Goal: Navigation & Orientation: Find specific page/section

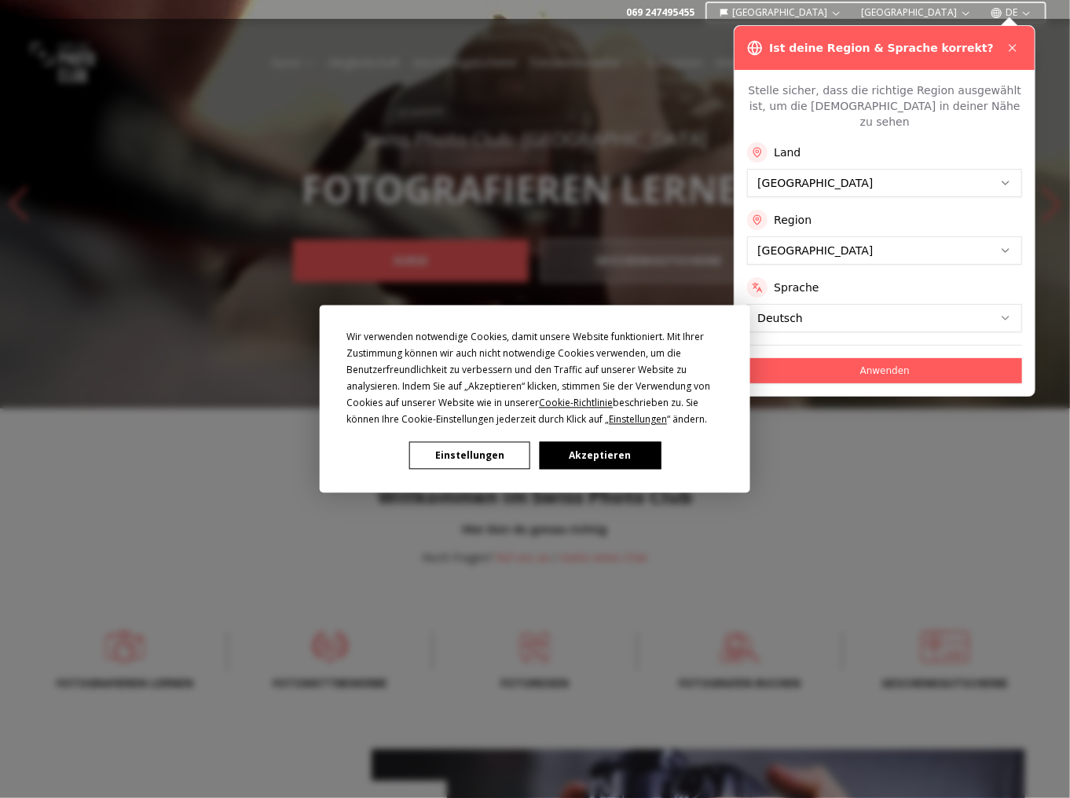
click at [856, 167] on div "Wir verwenden notwendige Cookies, damit unsere Website funktioniert. Mit Ihrer …" at bounding box center [535, 399] width 1070 height 798
click at [770, 170] on div "Wir verwenden notwendige Cookies, damit unsere Website funktioniert. Mit Ihrer …" at bounding box center [535, 399] width 1070 height 798
click at [587, 446] on button "Akzeptieren" at bounding box center [600, 455] width 121 height 27
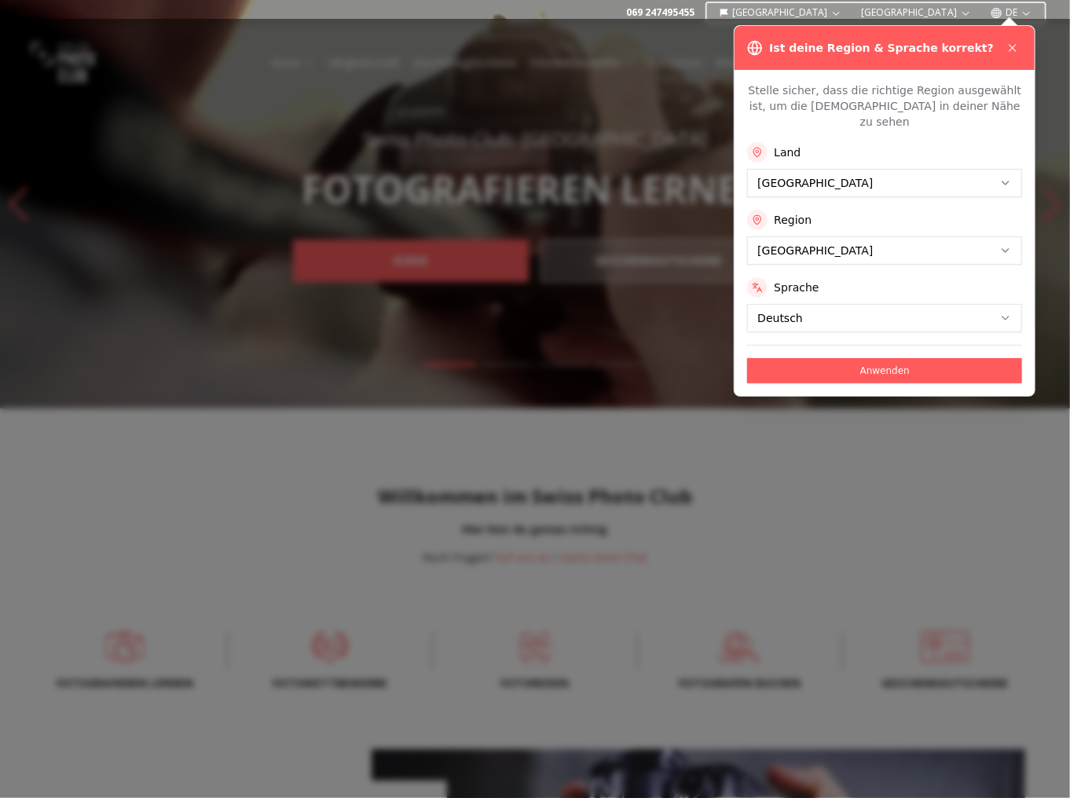
click at [820, 358] on button "Anwenden" at bounding box center [884, 370] width 275 height 25
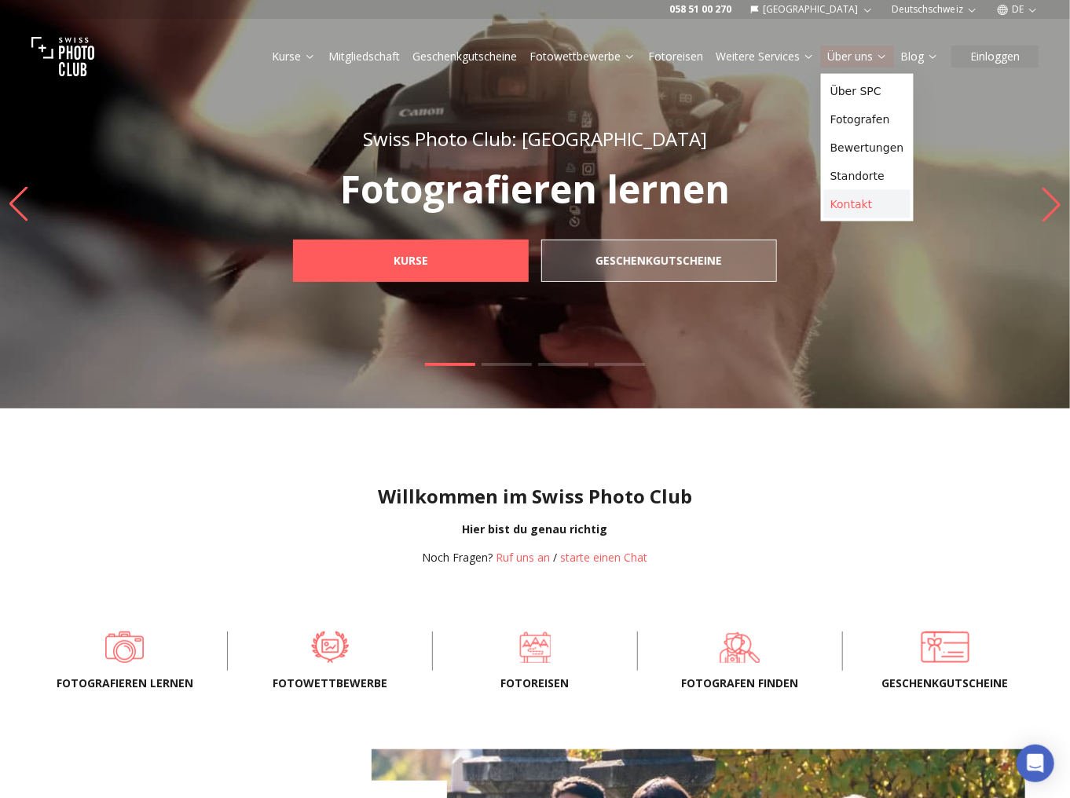
click at [851, 212] on link "Kontakt" at bounding box center [867, 204] width 86 height 28
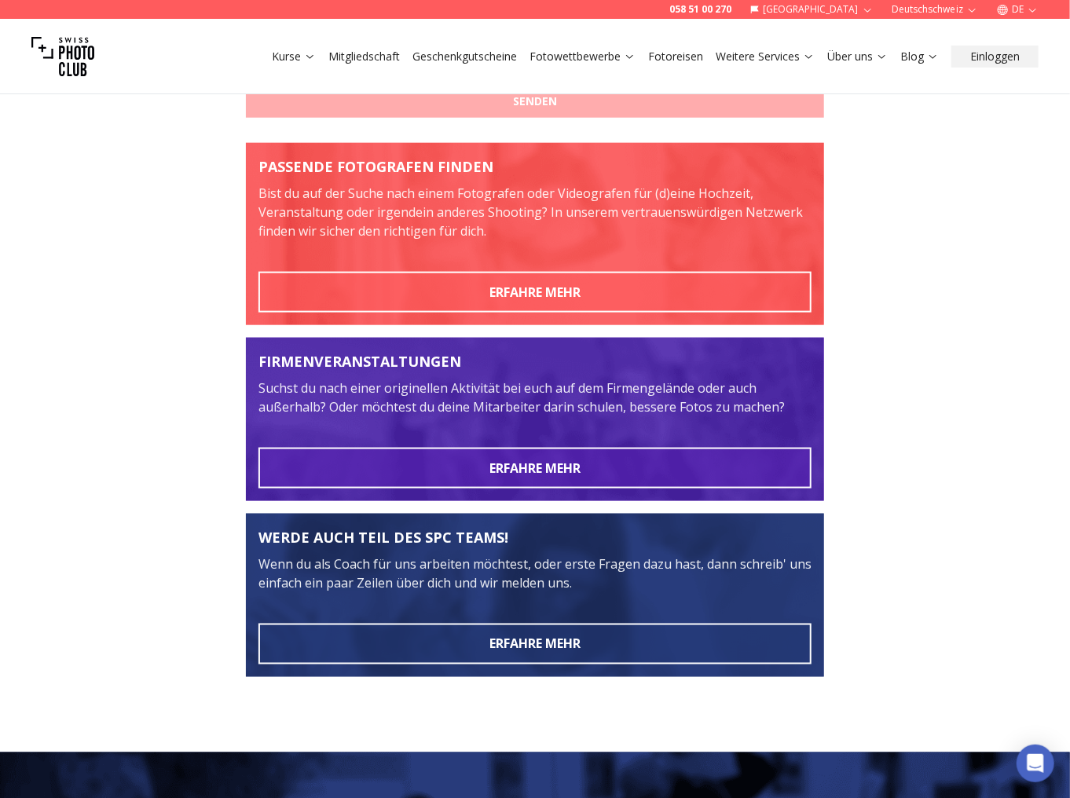
scroll to position [691, 0]
click at [872, 56] on link "Über uns" at bounding box center [857, 57] width 60 height 16
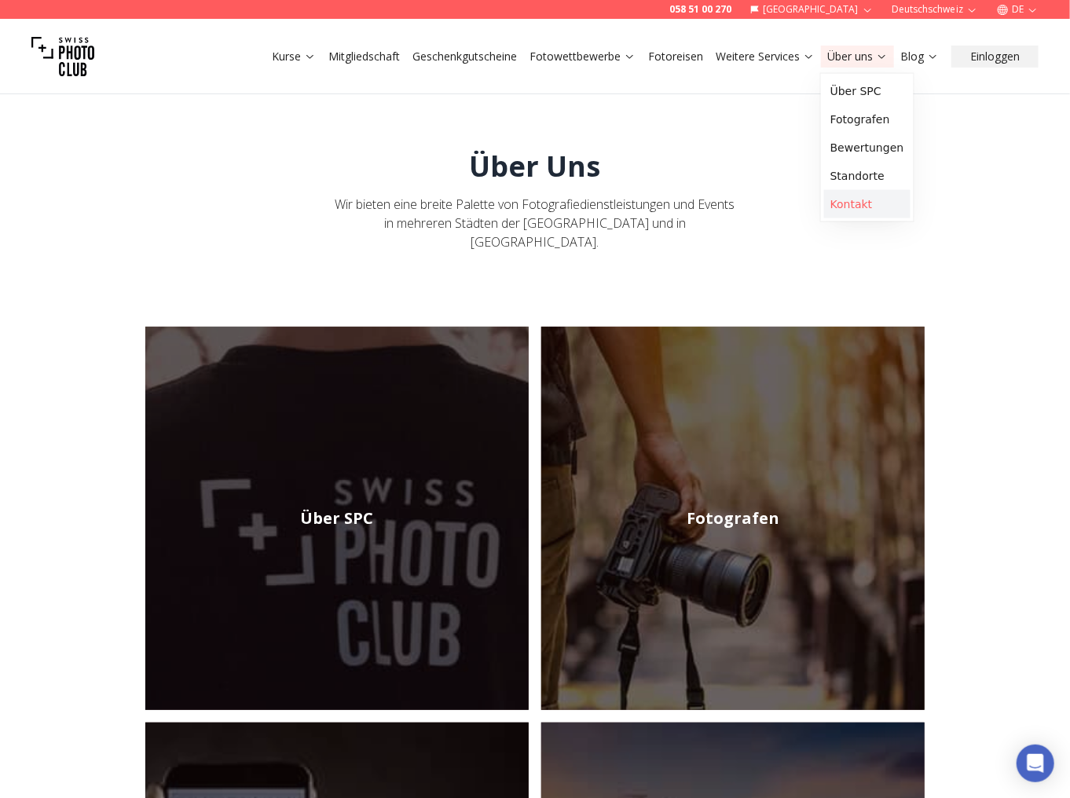
click at [859, 207] on link "Kontakt" at bounding box center [867, 204] width 86 height 28
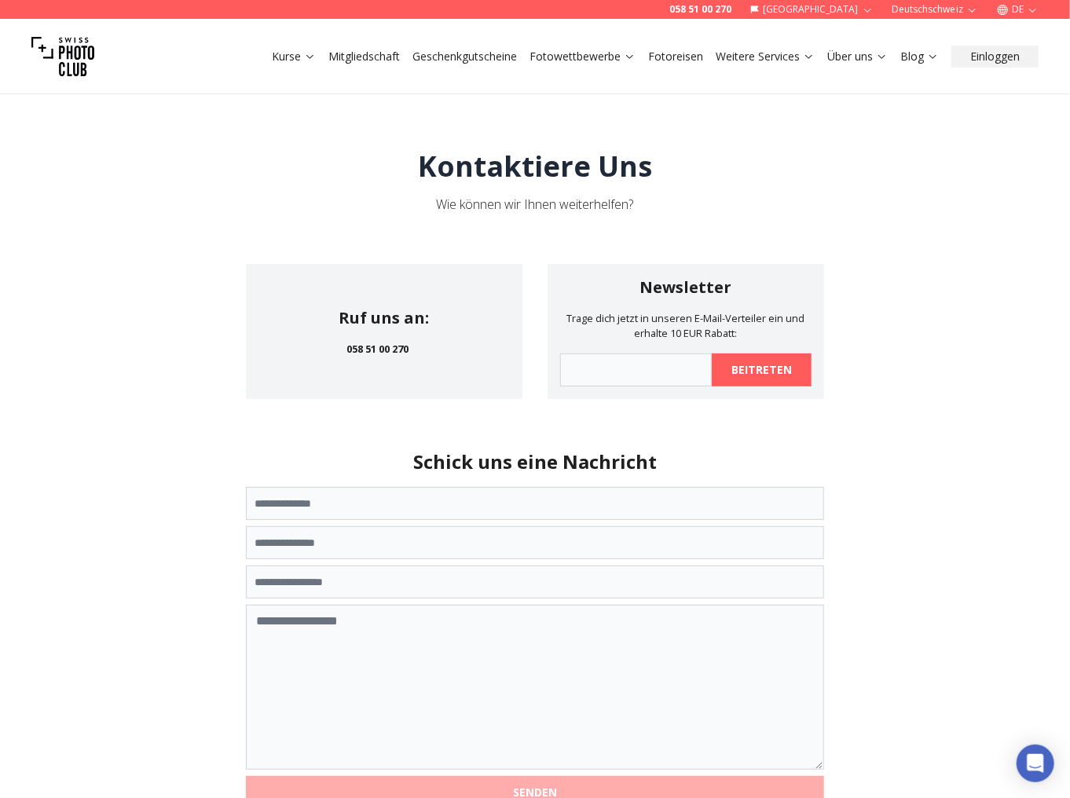
click at [858, 62] on link "Über uns" at bounding box center [857, 57] width 60 height 16
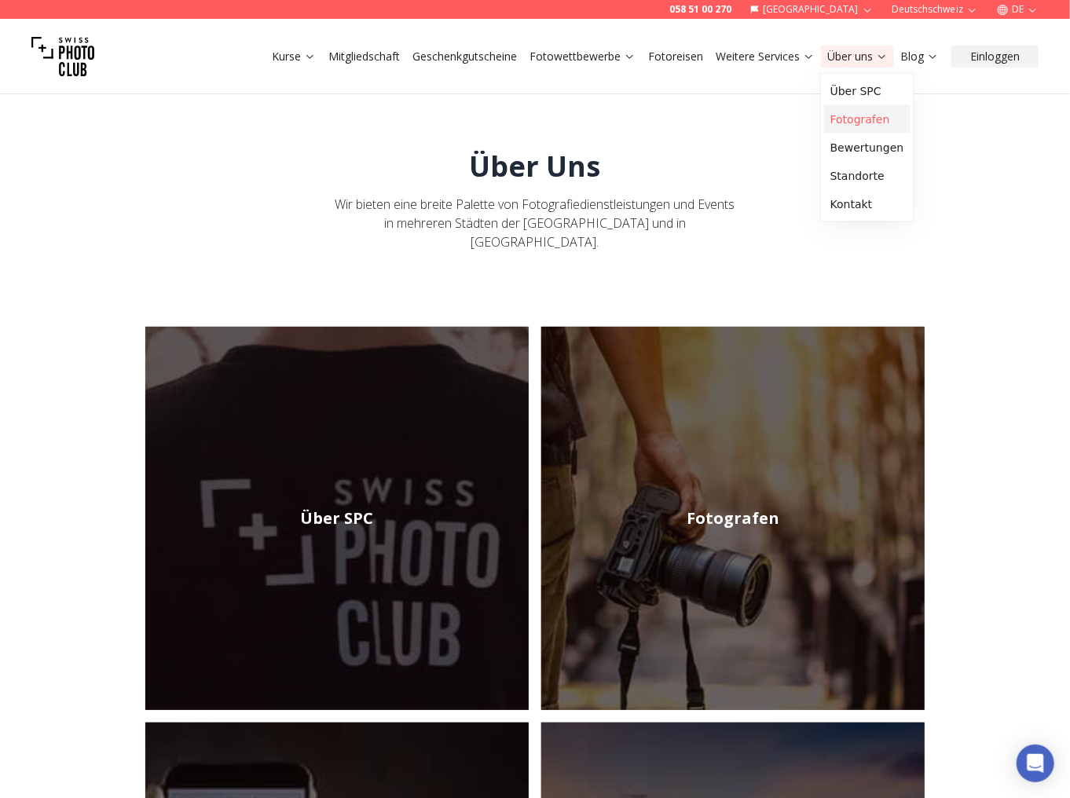
click at [861, 115] on link "Fotografen" at bounding box center [867, 119] width 86 height 28
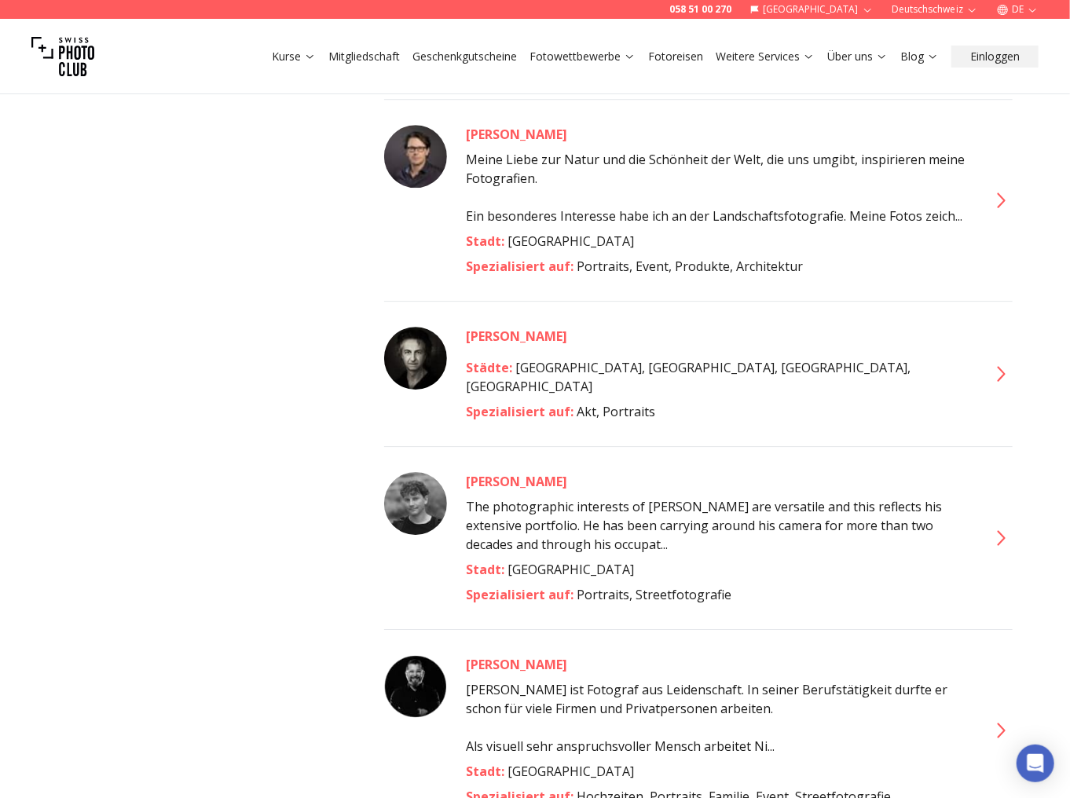
scroll to position [4775, 0]
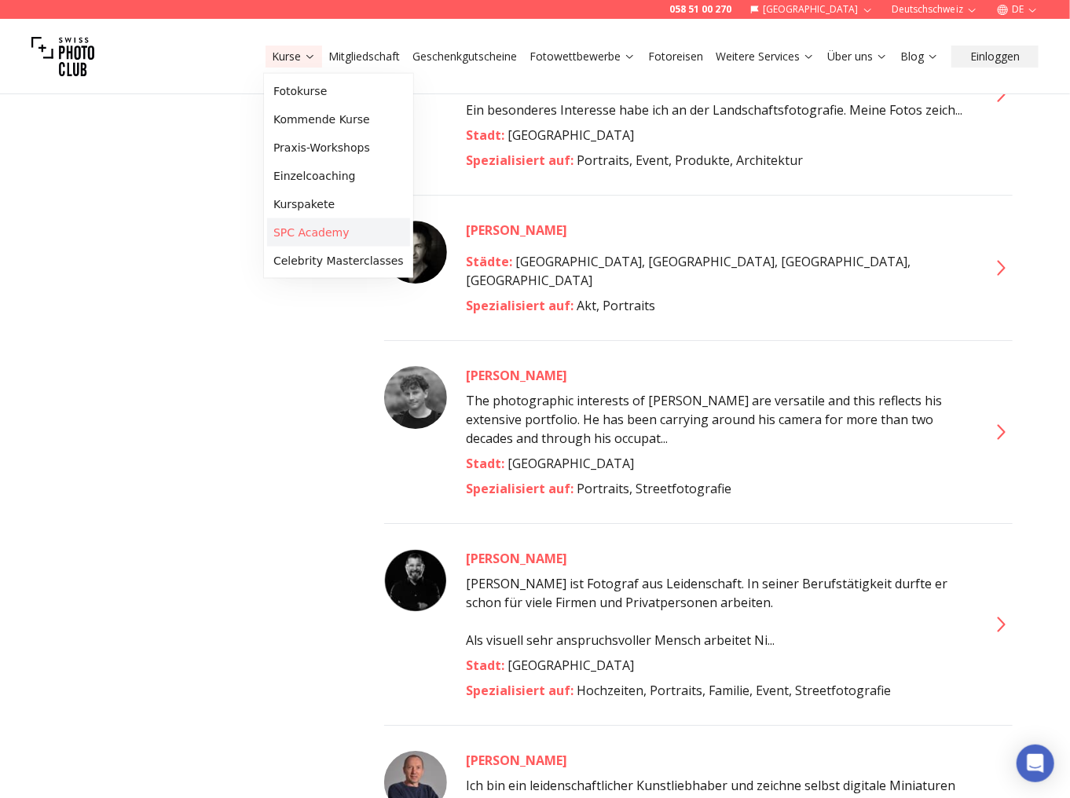
click at [311, 229] on link "SPC Academy" at bounding box center [338, 232] width 143 height 28
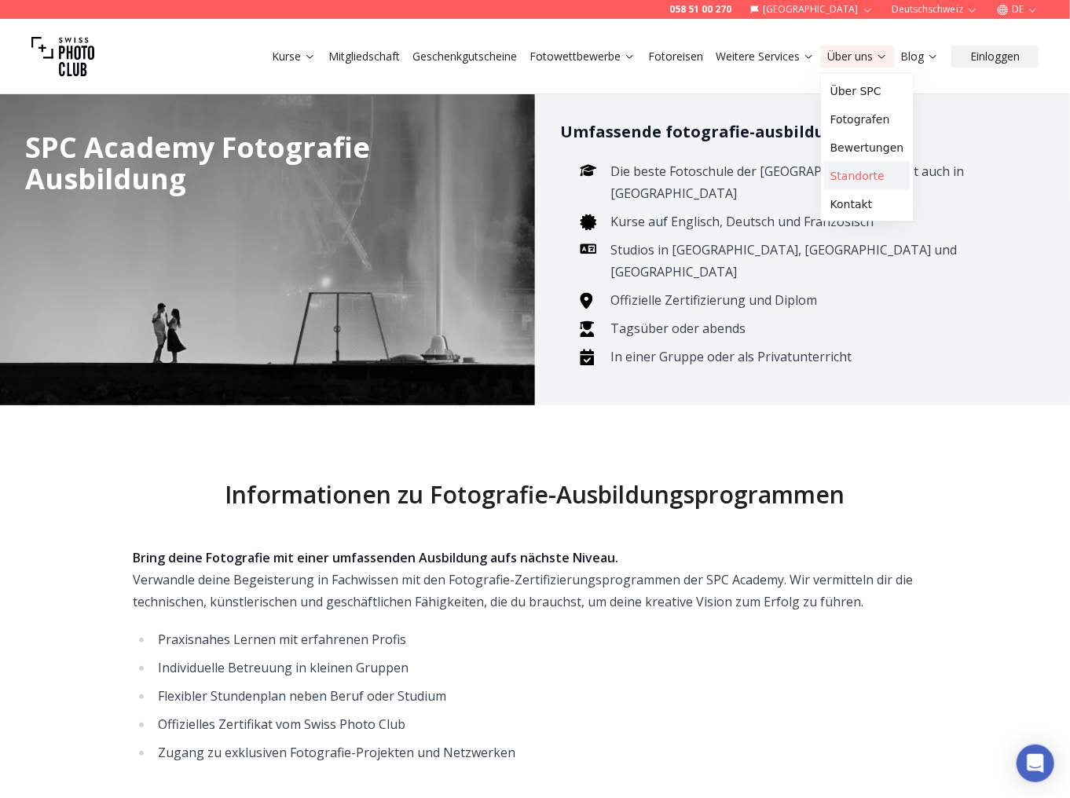
click at [848, 178] on link "Standorte" at bounding box center [867, 176] width 86 height 28
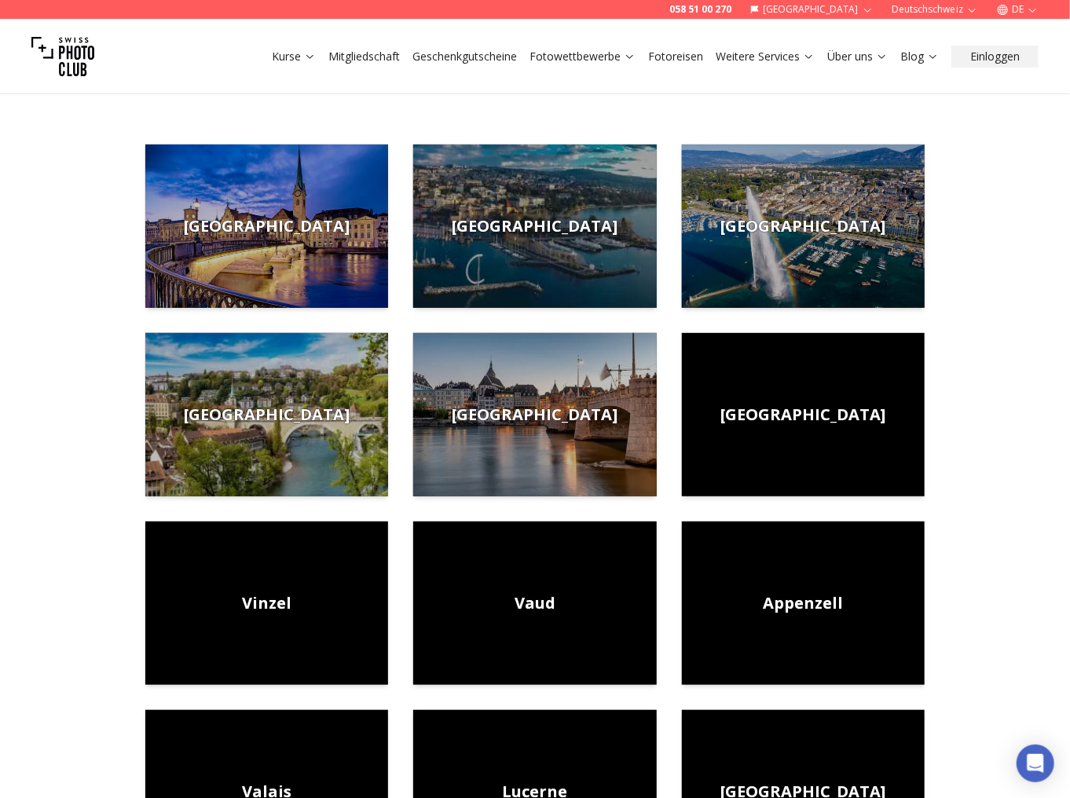
scroll to position [251, 0]
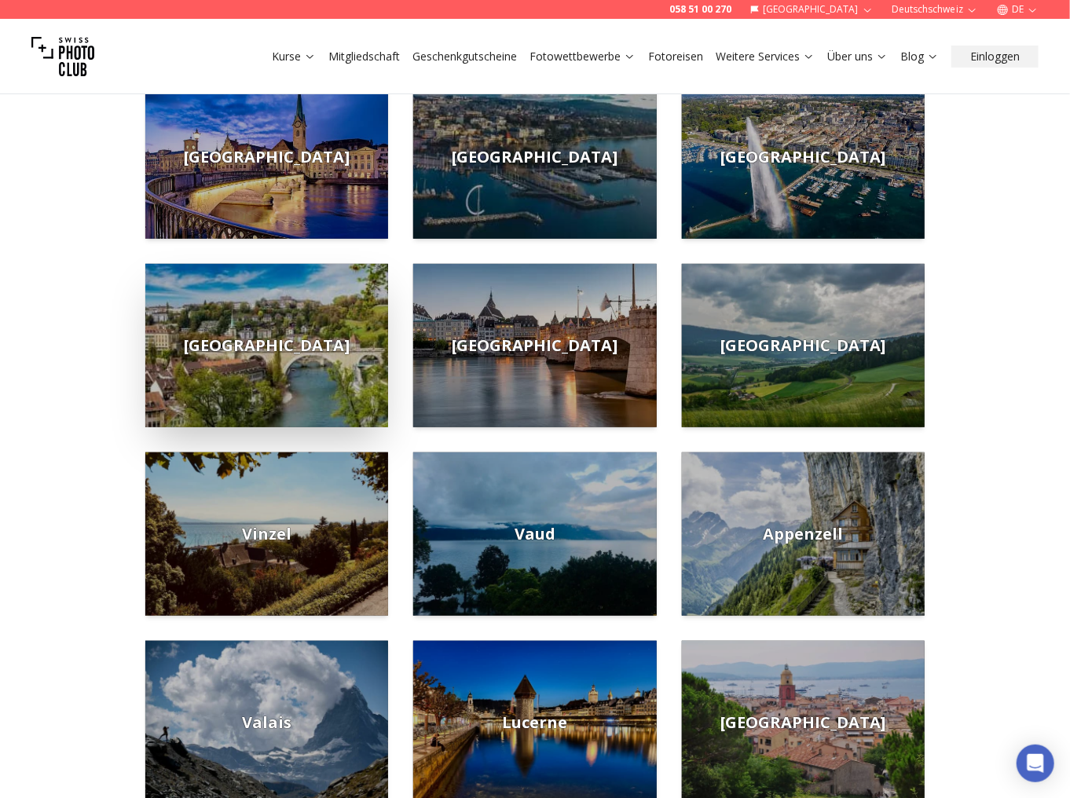
click at [264, 313] on img at bounding box center [266, 345] width 243 height 163
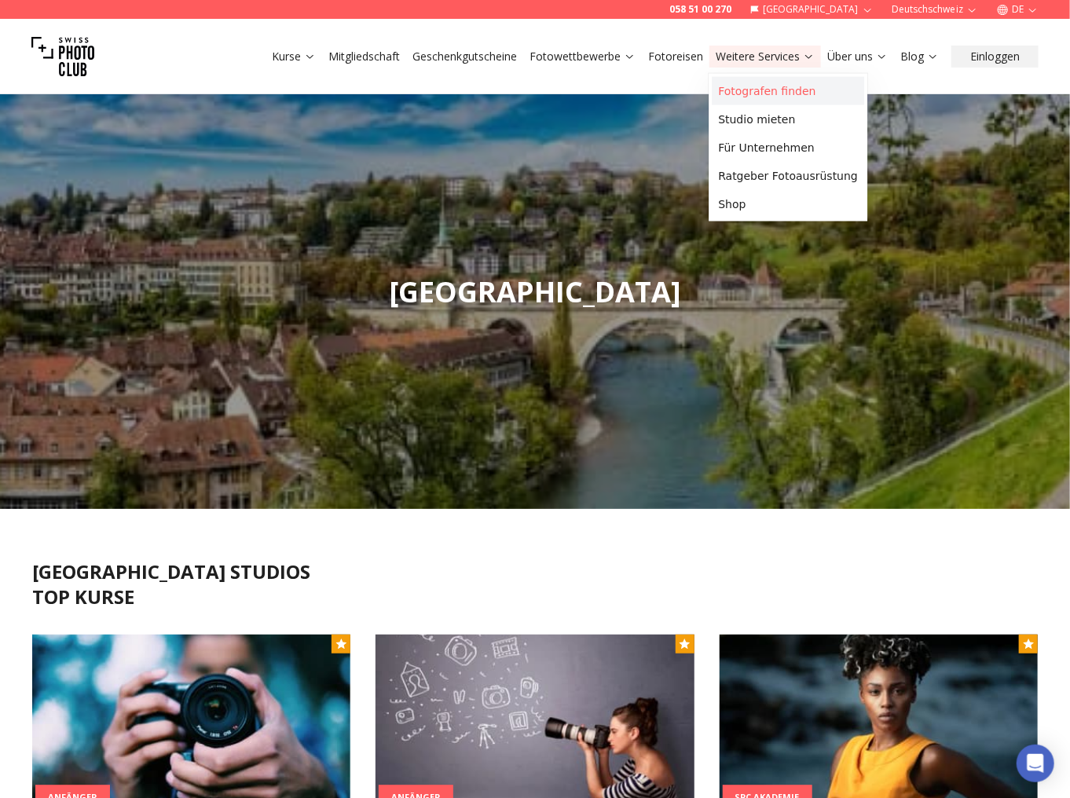
click at [770, 93] on link "Fotografen finden" at bounding box center [788, 91] width 152 height 28
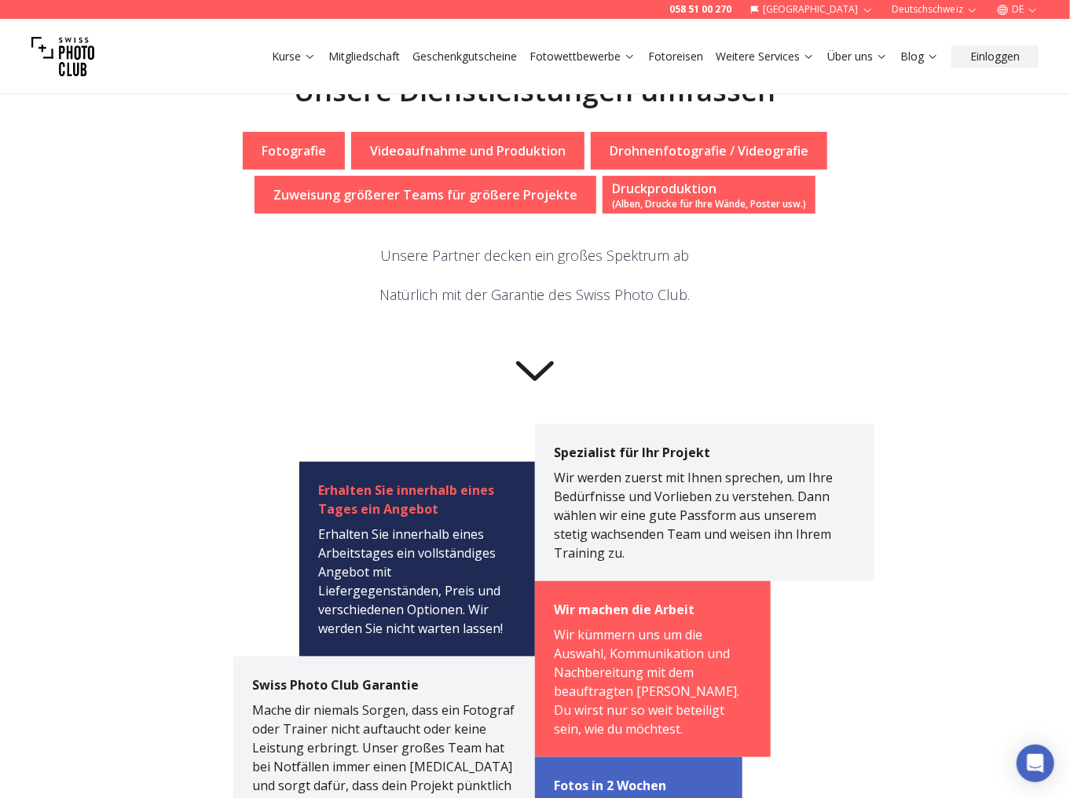
scroll to position [251, 0]
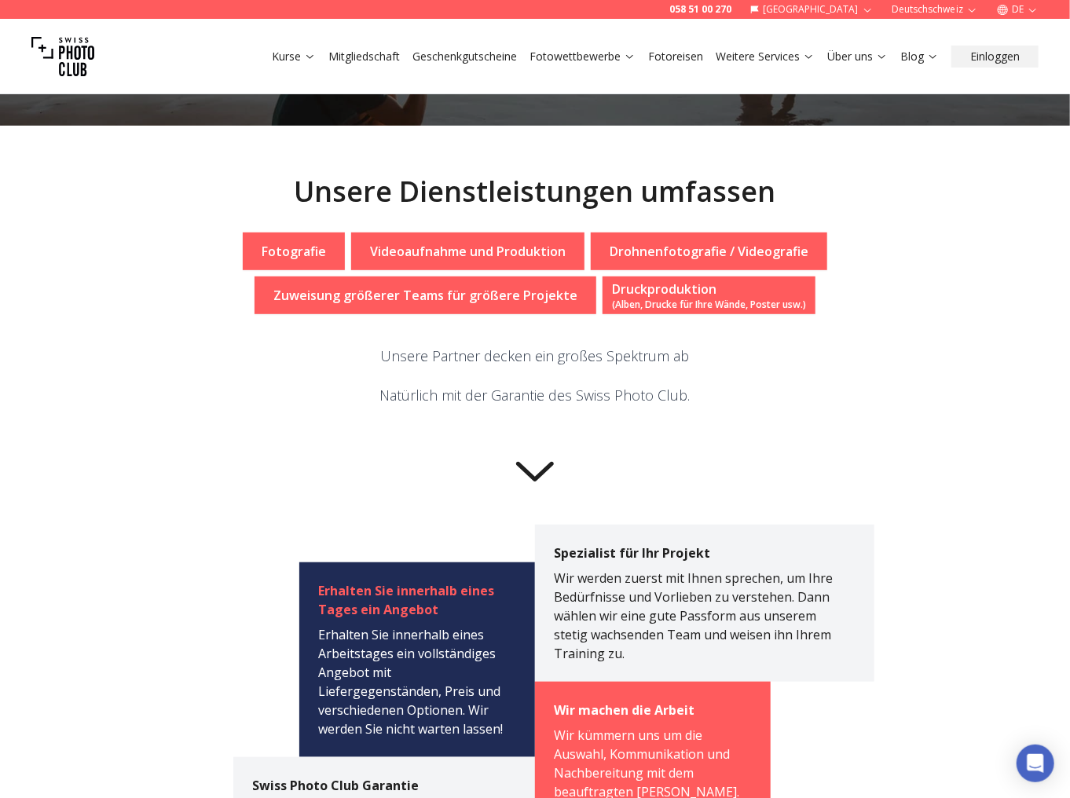
click at [538, 467] on icon at bounding box center [534, 468] width 63 height 63
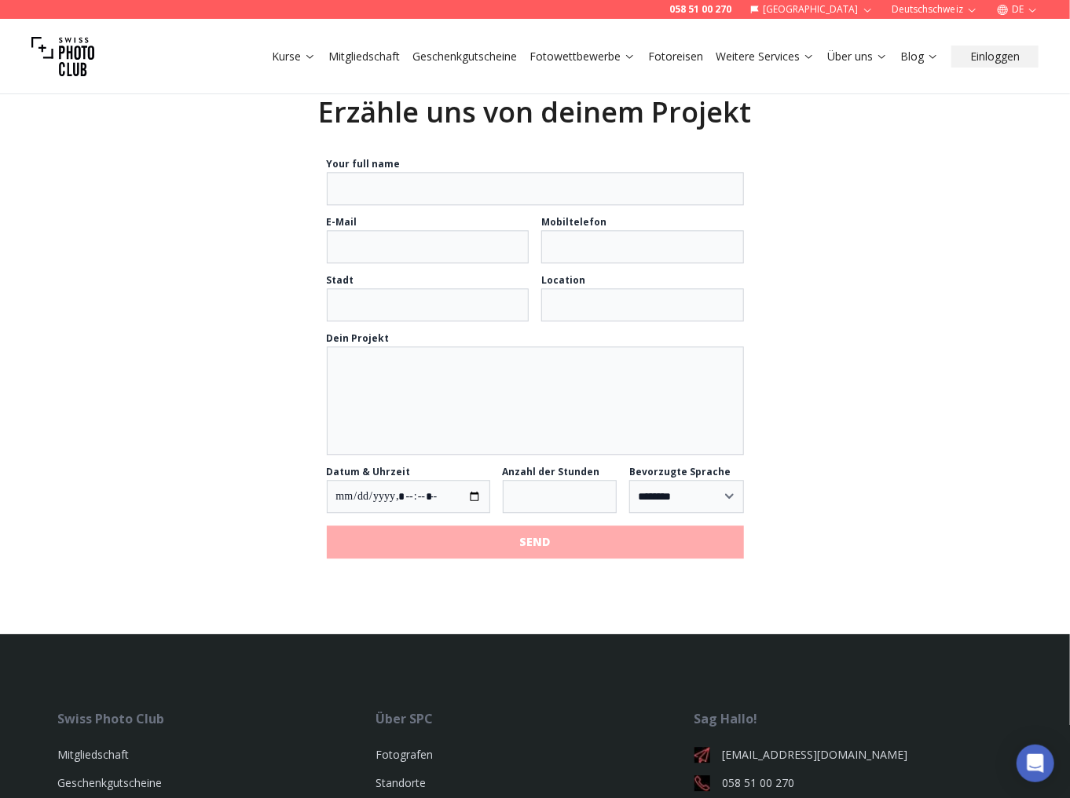
scroll to position [1697, 0]
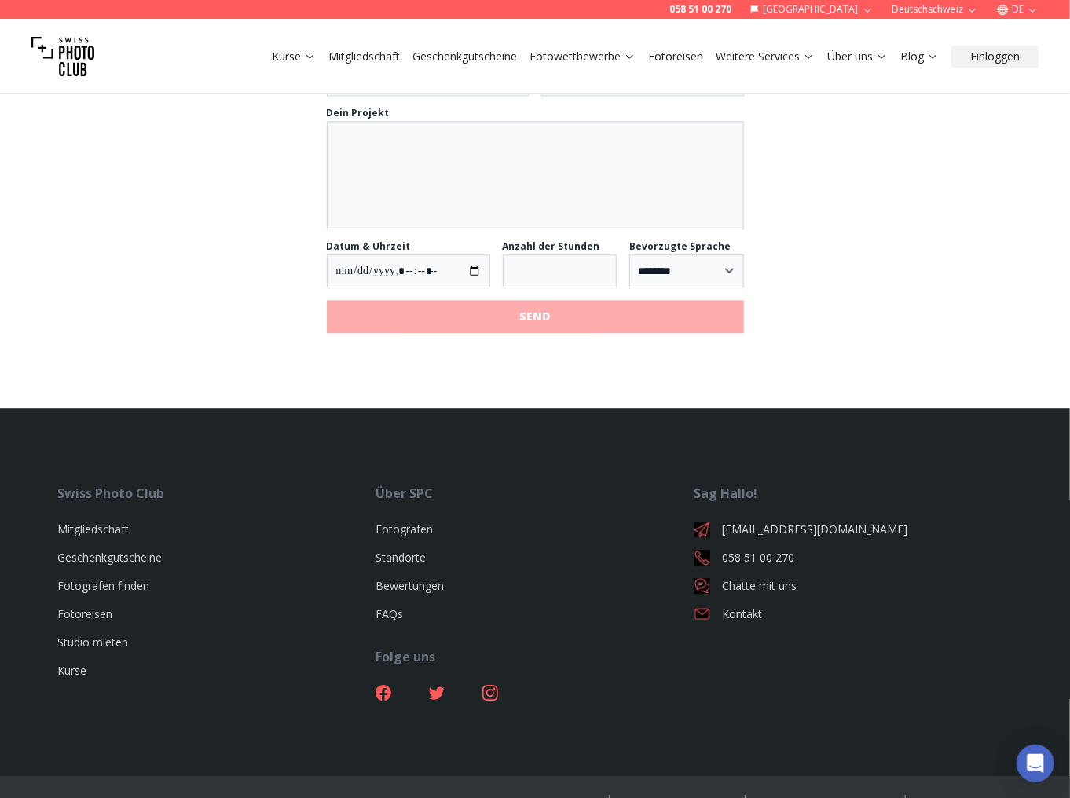
click at [393, 62] on link "Mitgliedschaft" at bounding box center [363, 57] width 71 height 16
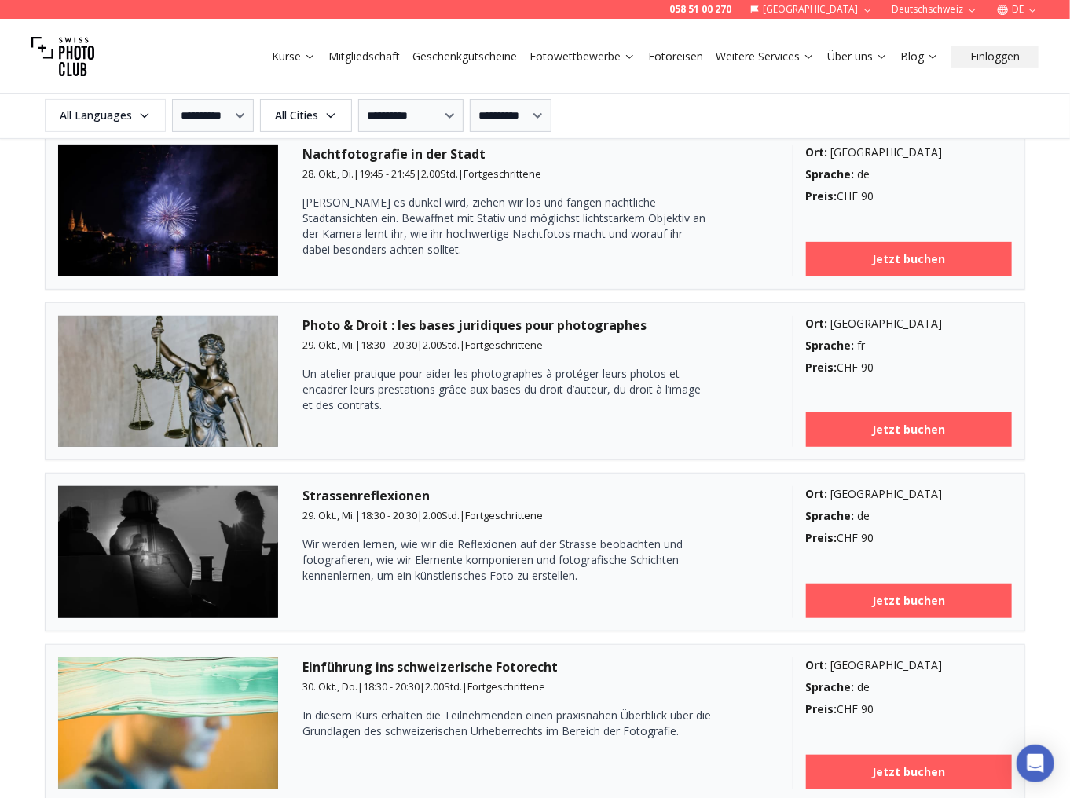
scroll to position [3016, 0]
